Goal: Task Accomplishment & Management: Manage account settings

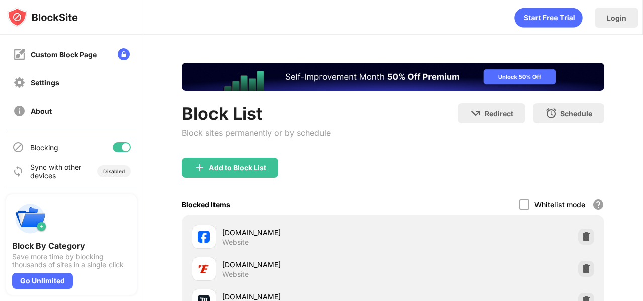
scroll to position [141, 0]
click at [118, 144] on div at bounding box center [121, 146] width 18 height 10
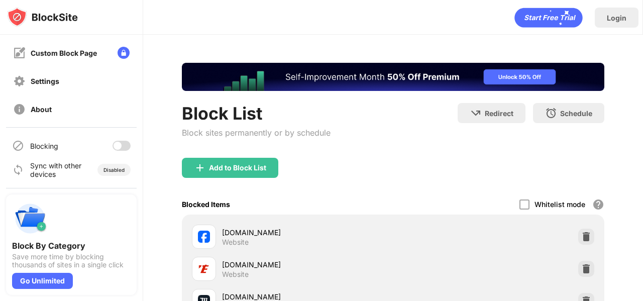
click at [121, 144] on div at bounding box center [121, 146] width 18 height 10
click at [119, 146] on div at bounding box center [121, 146] width 18 height 10
click at [121, 144] on div at bounding box center [117, 146] width 8 height 8
